Goal: Register for event/course

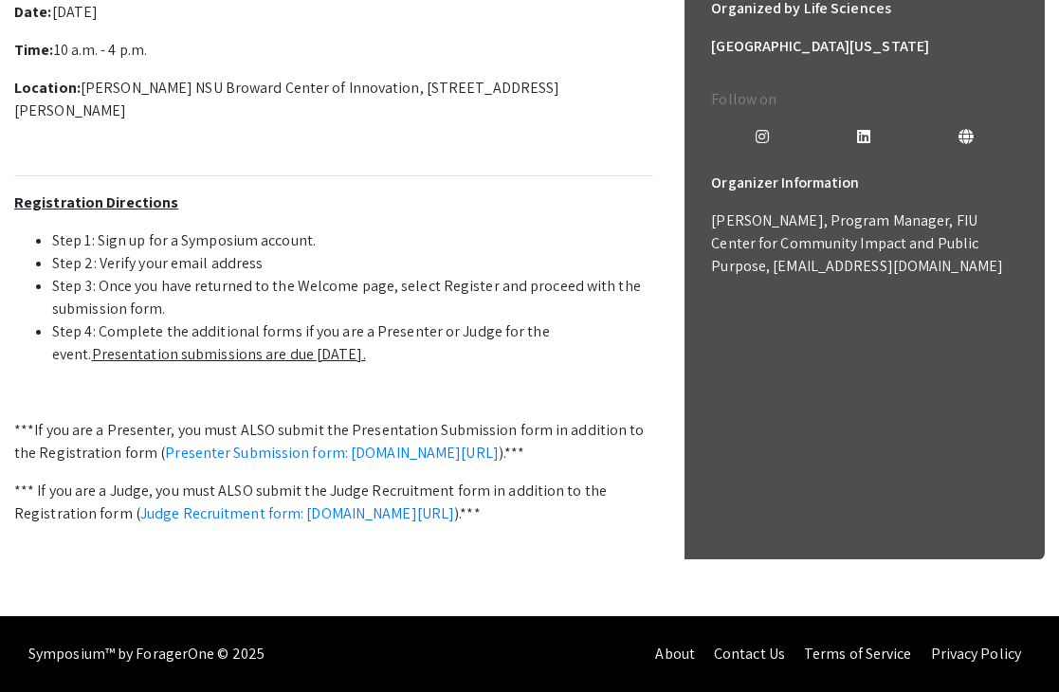
scroll to position [609, 0]
click at [285, 463] on link "Presenter Submission form: [DOMAIN_NAME][URL]" at bounding box center [332, 453] width 334 height 20
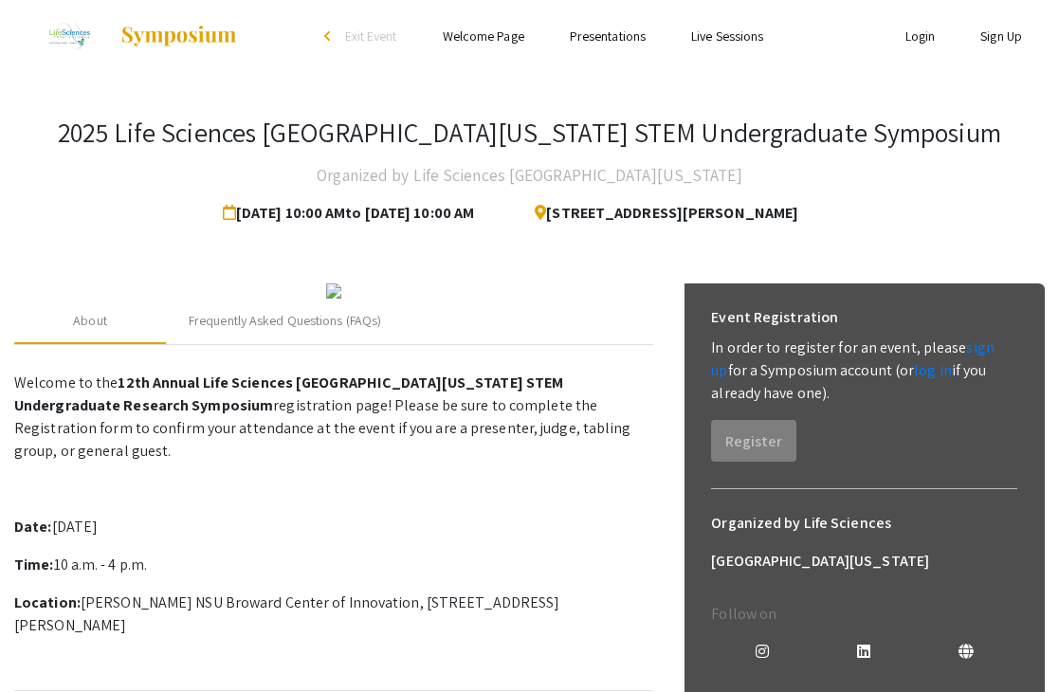
scroll to position [0, 0]
